Goal: Information Seeking & Learning: Find specific fact

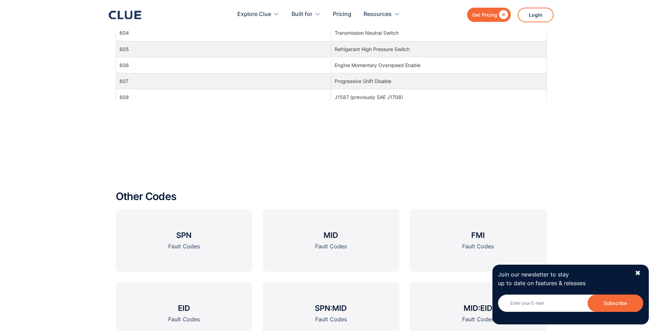
scroll to position [712, 0]
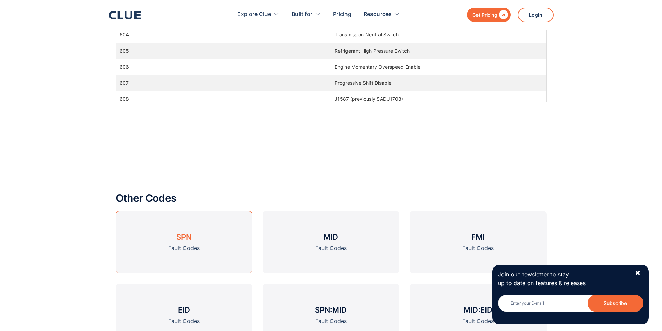
click at [181, 241] on h3 "SPN" at bounding box center [183, 237] width 15 height 10
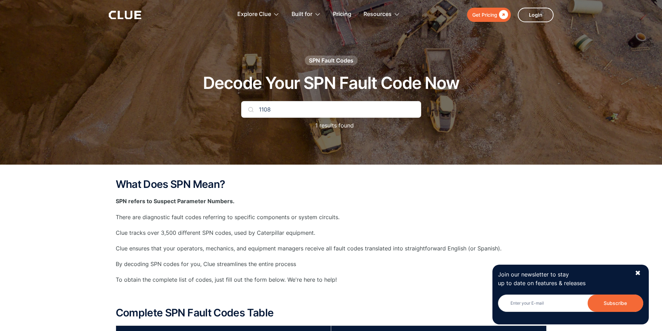
type input "1108"
click at [251, 110] on img at bounding box center [251, 110] width 6 height 6
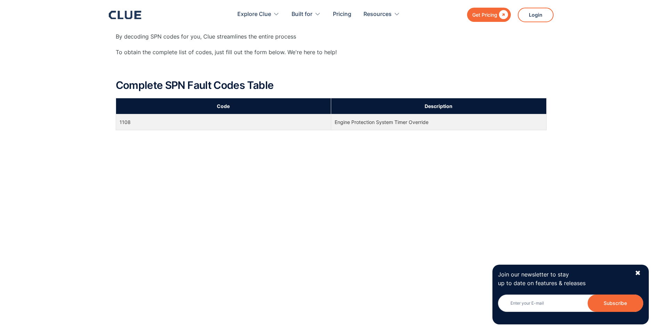
scroll to position [174, 0]
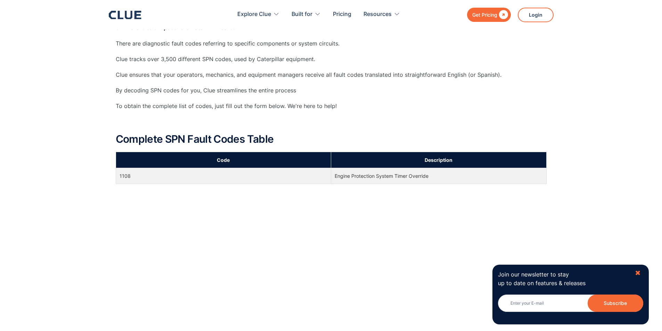
click at [636, 275] on div "✖" at bounding box center [638, 273] width 6 height 9
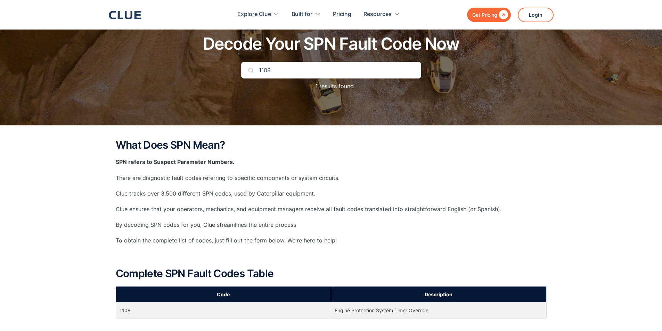
scroll to position [0, 0]
